Goal: Information Seeking & Learning: Learn about a topic

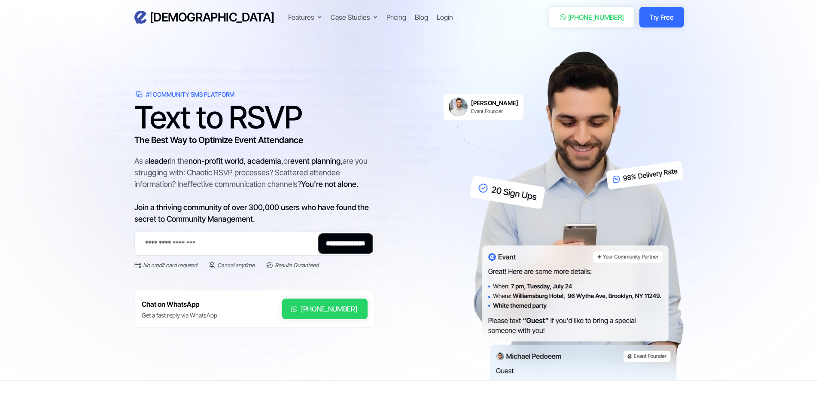
click at [481, 104] on h6 "[PERSON_NAME]" at bounding box center [494, 103] width 47 height 8
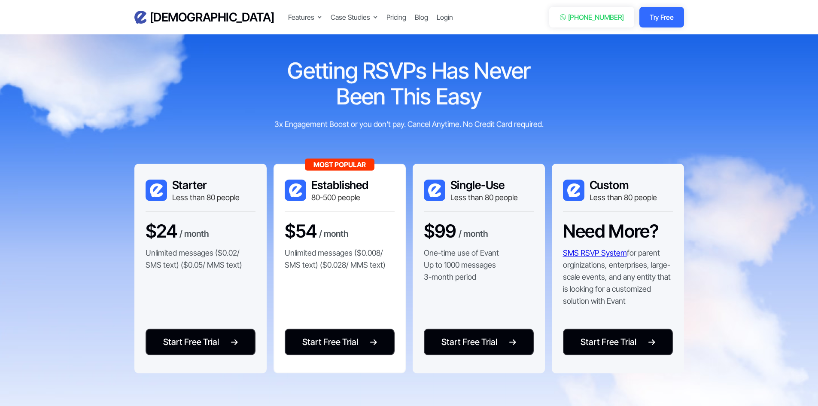
scroll to position [1675, 0]
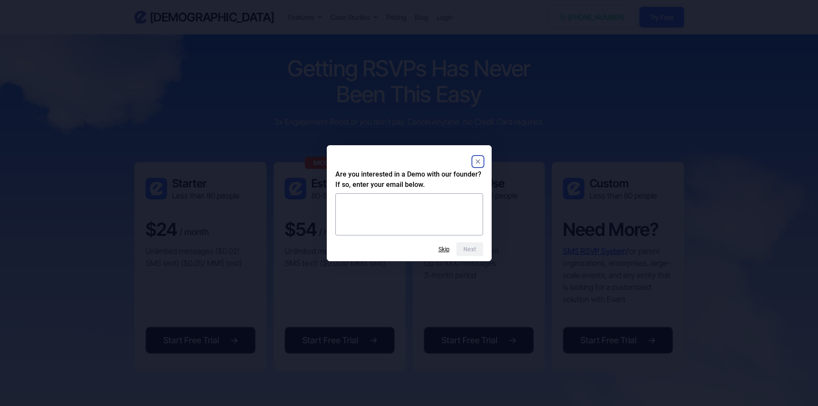
click at [482, 160] on rect "Close" at bounding box center [478, 161] width 10 height 10
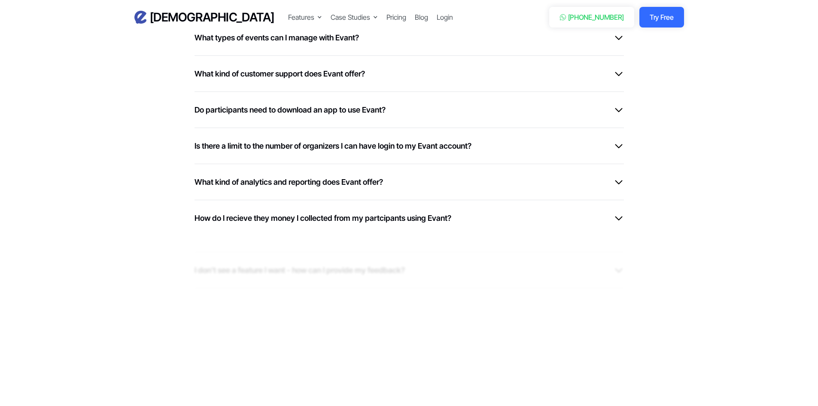
scroll to position [2362, 0]
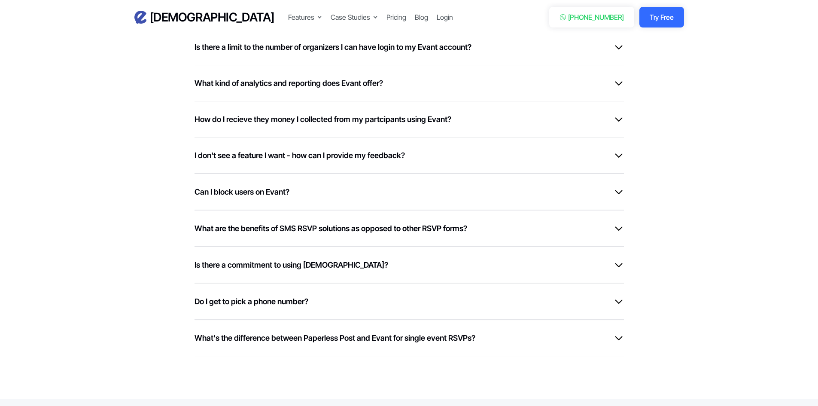
click at [414, 189] on div "Can I block users on Evant?" at bounding box center [409, 192] width 429 height 12
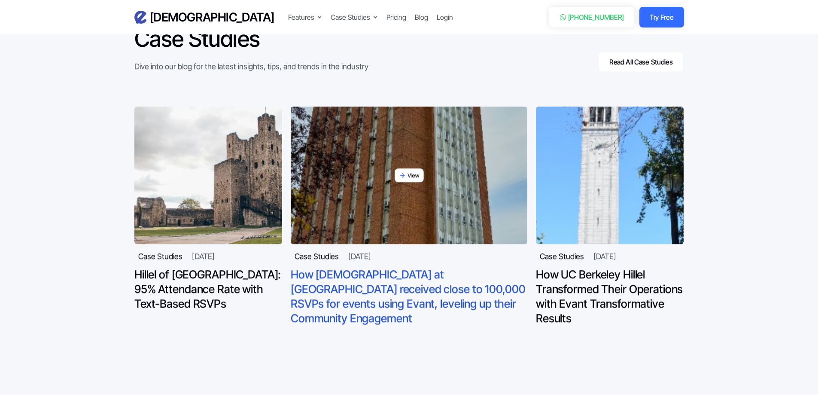
scroll to position [2834, 0]
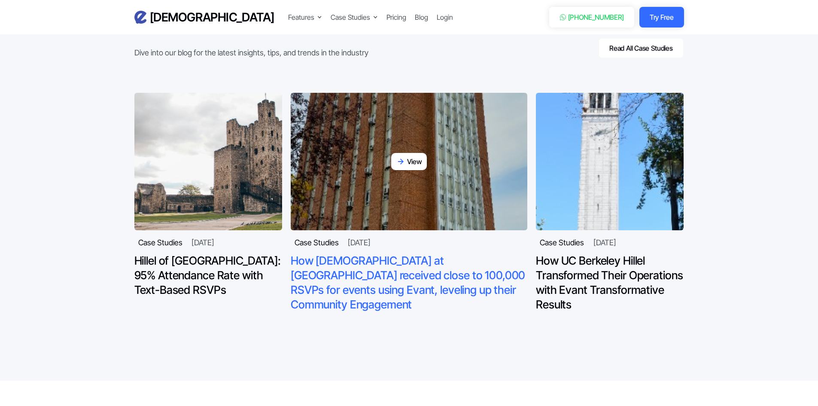
click at [354, 275] on h4 "How [DEMOGRAPHIC_DATA] at [GEOGRAPHIC_DATA] received close to 100,000 RSVPs for…" at bounding box center [409, 282] width 237 height 58
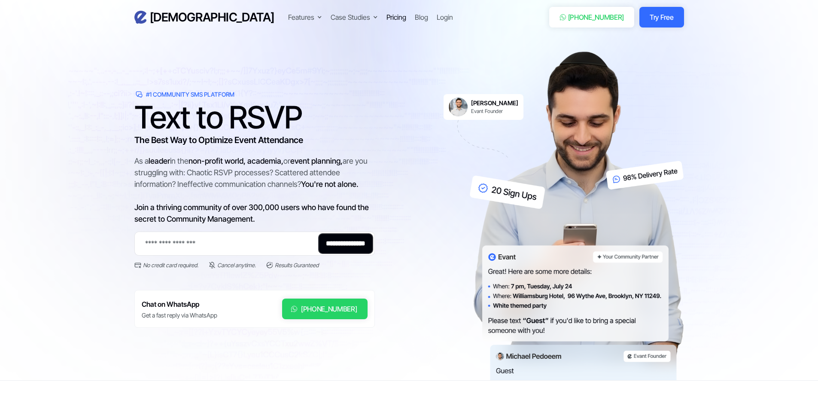
click at [387, 14] on div "Pricing" at bounding box center [397, 17] width 20 height 10
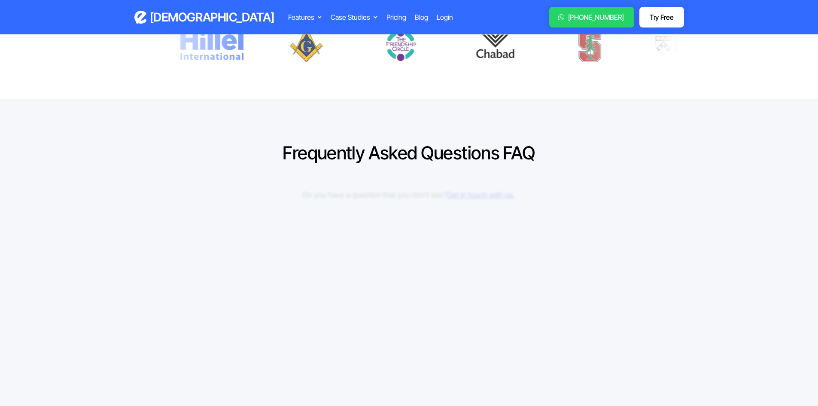
scroll to position [558, 0]
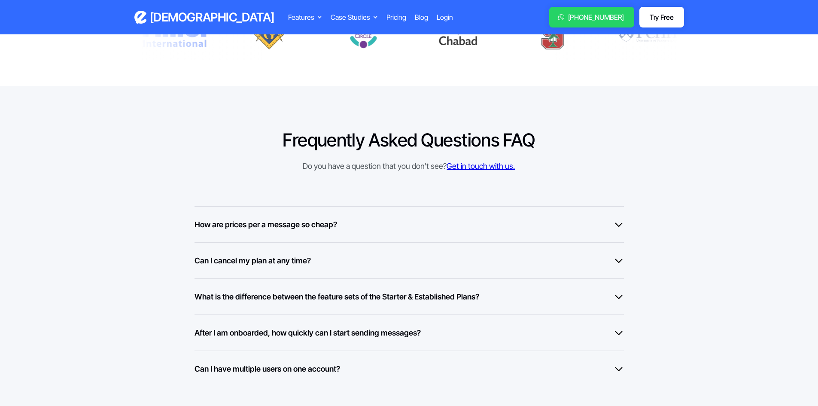
click at [352, 219] on div "How are prices per a message so cheap?" at bounding box center [409, 225] width 429 height 12
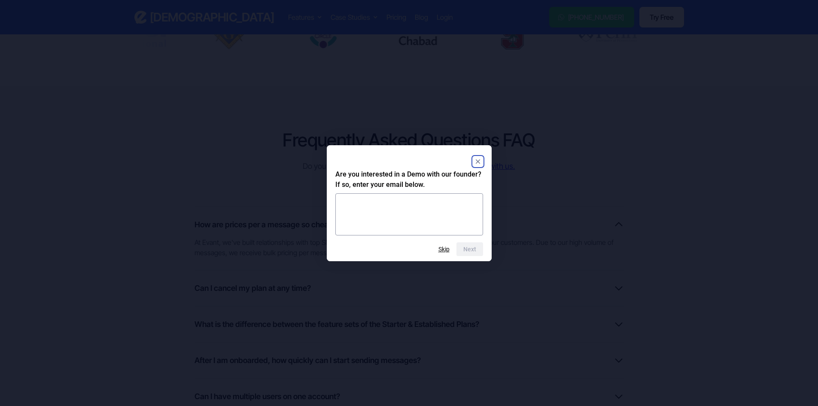
drag, startPoint x: 352, startPoint y: 218, endPoint x: 369, endPoint y: 189, distance: 34.0
click at [369, 187] on body "Evant Features Text-to-RSVP & Event Check-In Targeted Messaging & Scheduled Sen…" at bounding box center [409, 326] width 818 height 1768
click at [369, 187] on h2 "Are you interested in a Demo with our founder? If so, enter your email below." at bounding box center [409, 179] width 148 height 21
click at [478, 161] on icon "Close" at bounding box center [477, 161] width 4 height 4
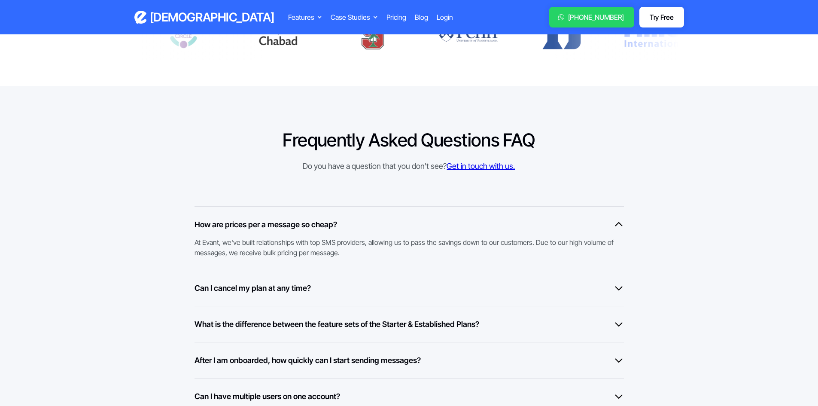
click at [469, 290] on div "Can I cancel my plan at any time?" at bounding box center [409, 288] width 429 height 12
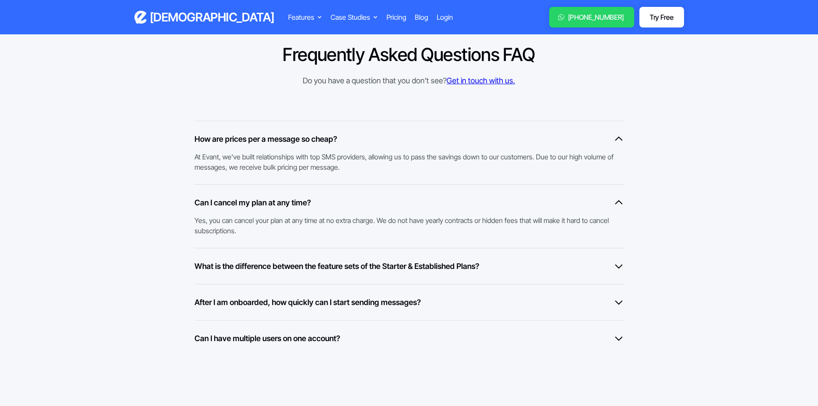
scroll to position [644, 0]
click at [475, 265] on h6 "What is the difference between the feature sets of the Starter & Established Pl…" at bounding box center [337, 266] width 285 height 12
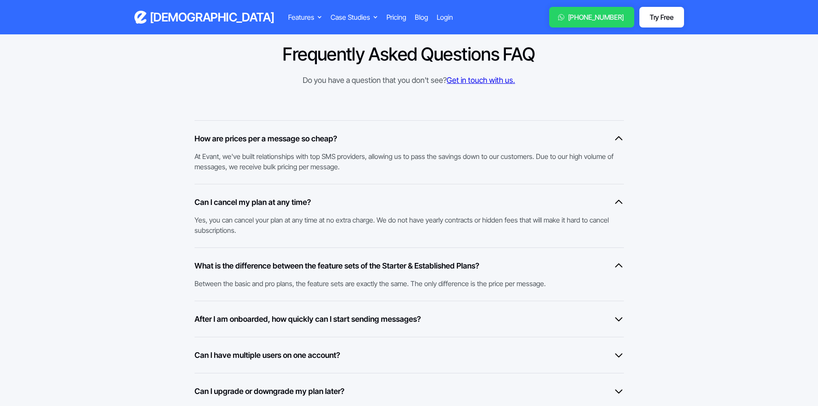
scroll to position [730, 0]
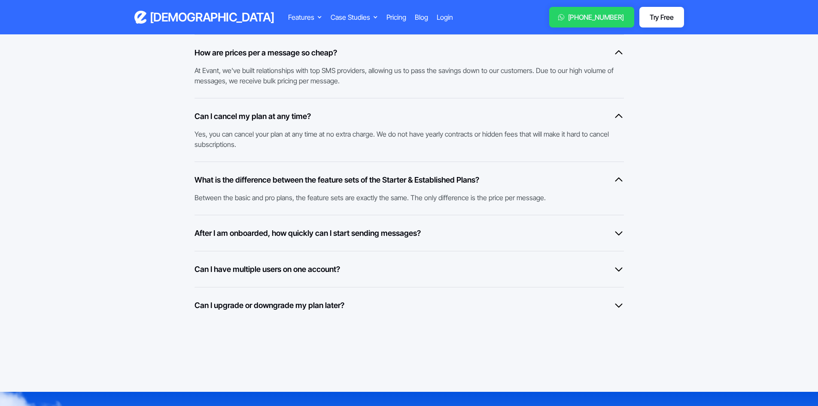
click at [316, 230] on h6 "After I am onboarded, how quickly can I start sending messages?" at bounding box center [308, 233] width 226 height 12
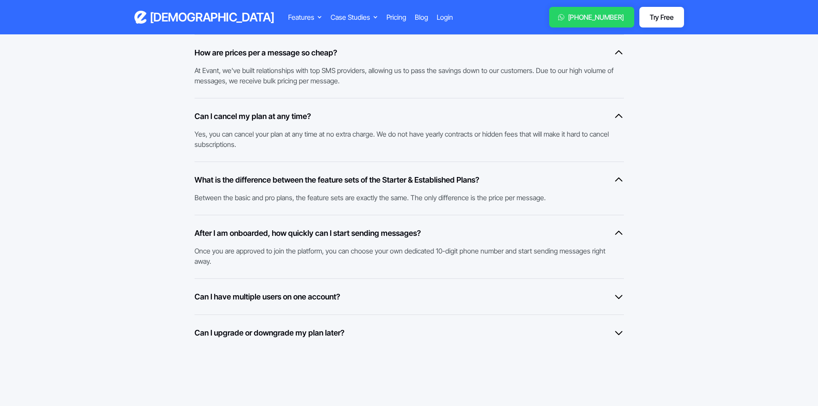
click at [316, 230] on h6 "After I am onboarded, how quickly can I start sending messages?" at bounding box center [308, 233] width 226 height 12
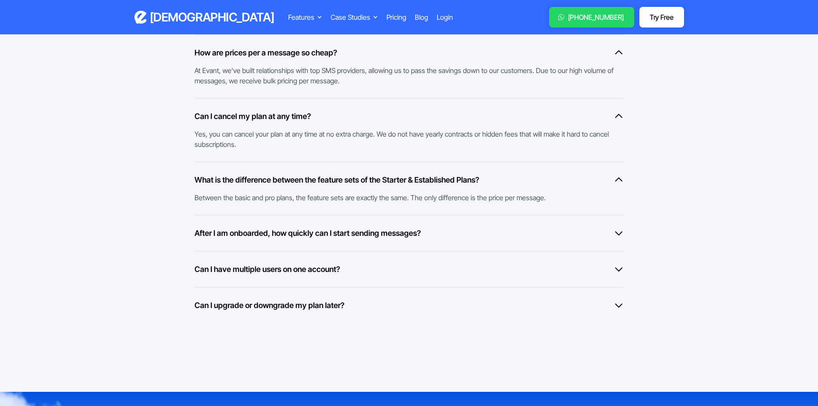
click at [329, 262] on div "Can I have multiple users on one account? Yes, you can add unlimited users on t…" at bounding box center [409, 269] width 429 height 36
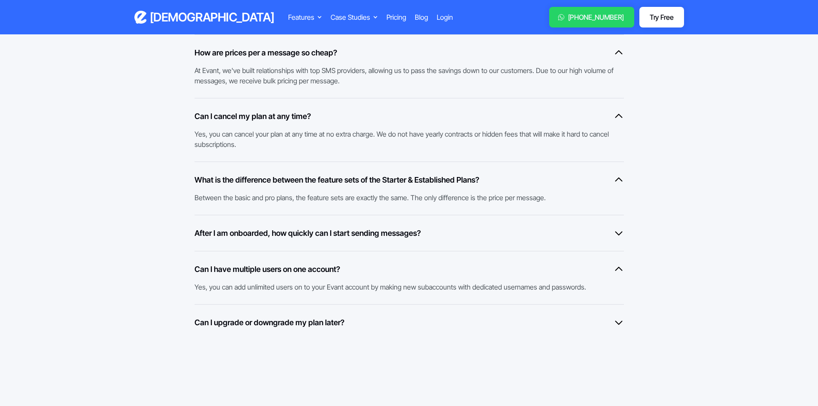
click at [329, 262] on div "Can I have multiple users on one account? Yes, you can add unlimited users on t…" at bounding box center [409, 277] width 429 height 53
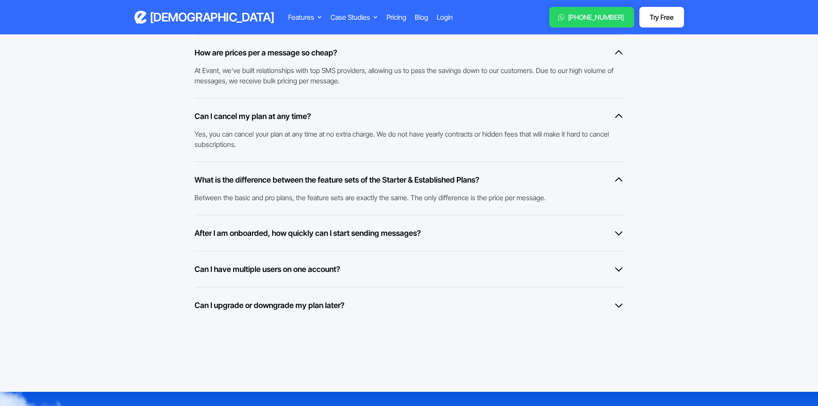
click at [325, 299] on h6 "Can I upgrade or downgrade my plan later?" at bounding box center [270, 305] width 150 height 12
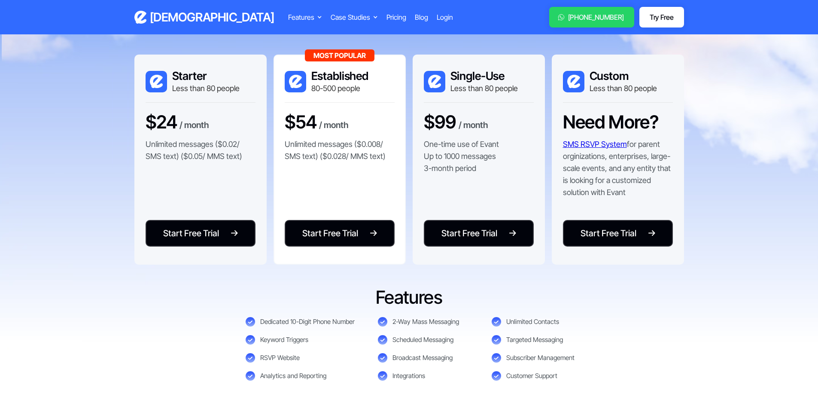
scroll to position [0, 0]
